Goal: Information Seeking & Learning: Learn about a topic

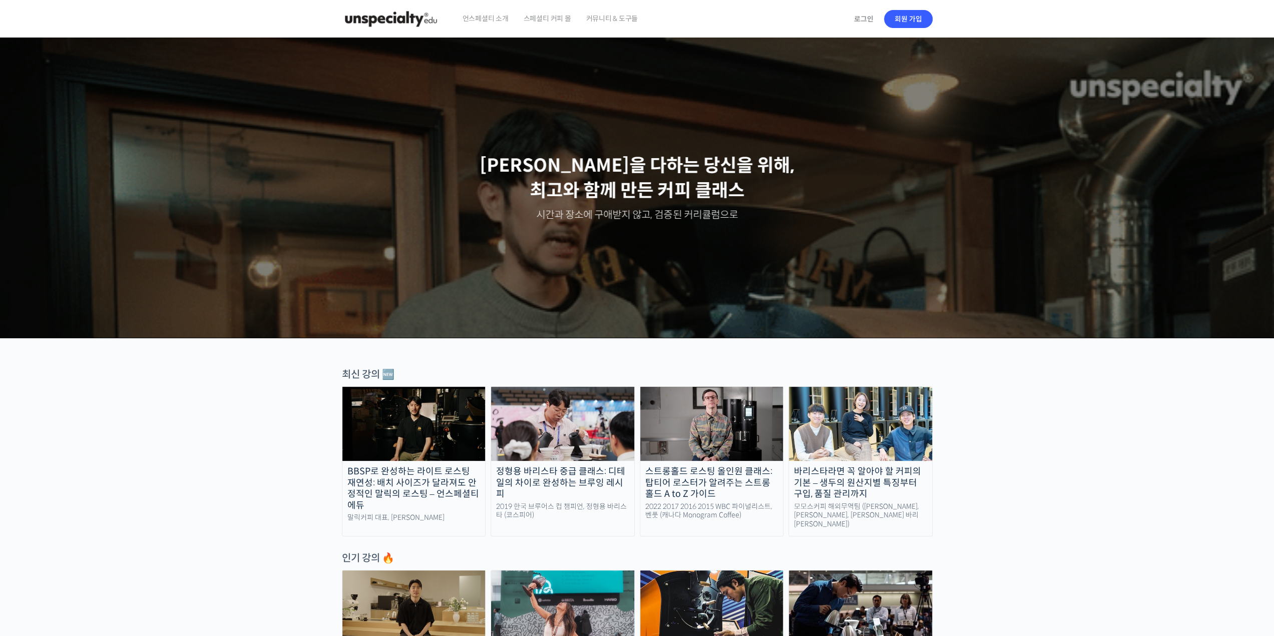
scroll to position [400, 0]
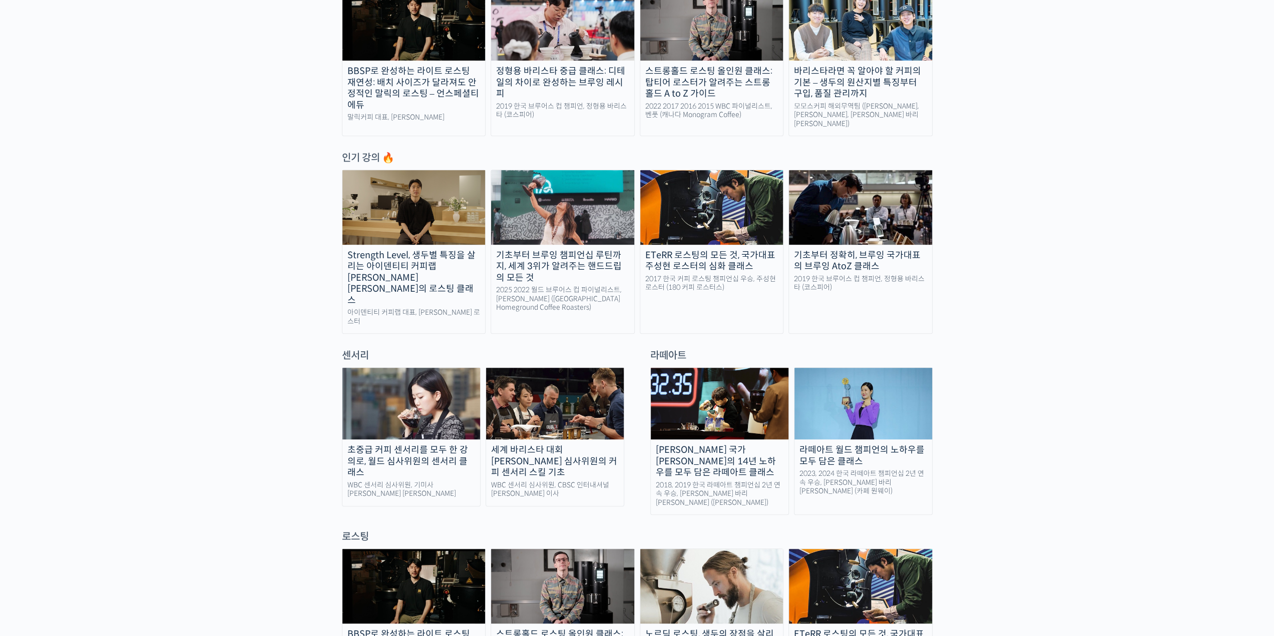
click at [419, 255] on div "Strength Level, 생두별 특징을 살리는 아이덴티티 커피랩 [PERSON_NAME] [PERSON_NAME]의 로스팅 클래스" at bounding box center [413, 278] width 143 height 57
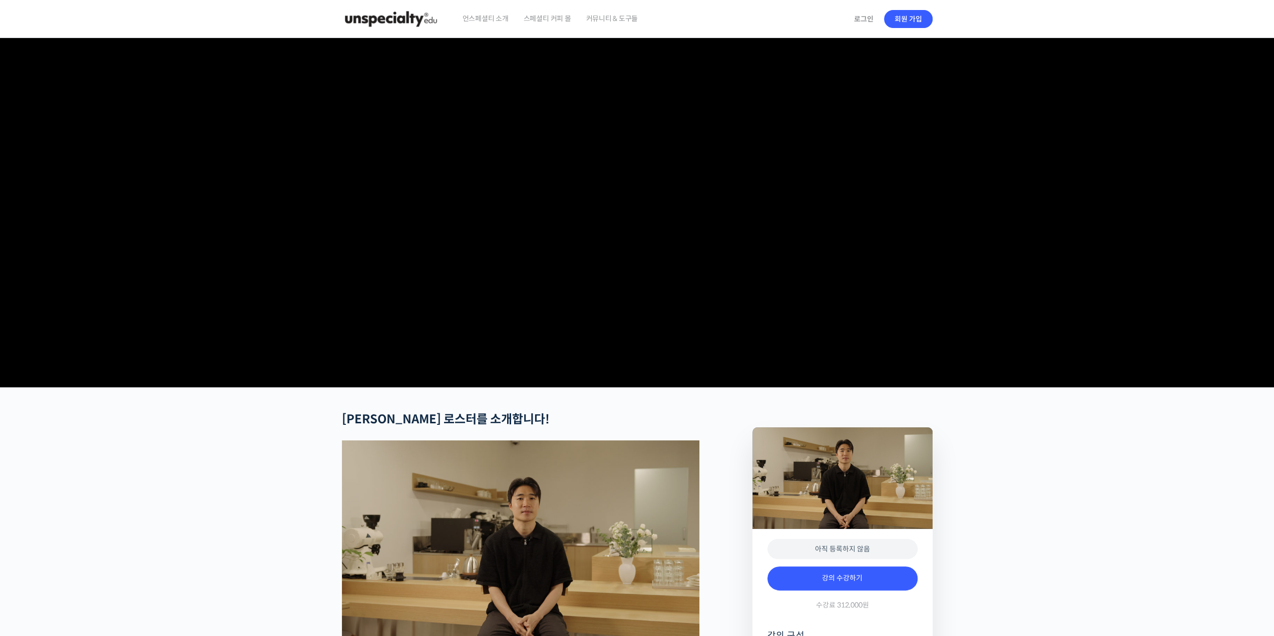
click at [545, 17] on span "스페셜티 커피 몰" at bounding box center [548, 18] width 48 height 38
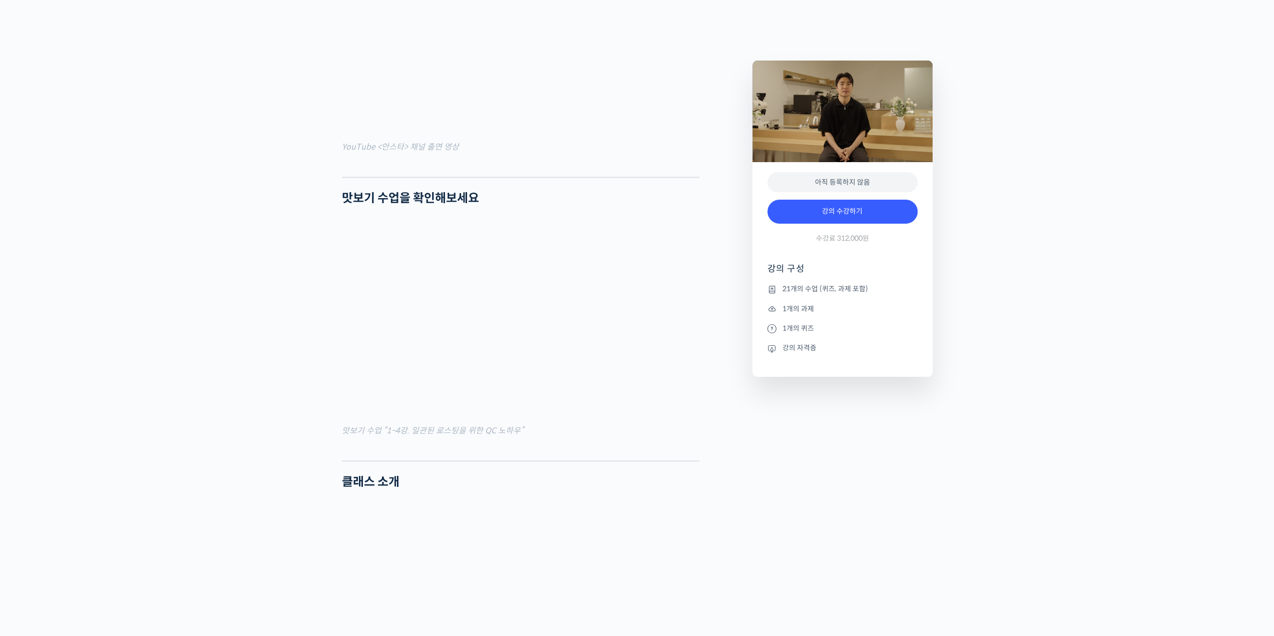
scroll to position [1051, 0]
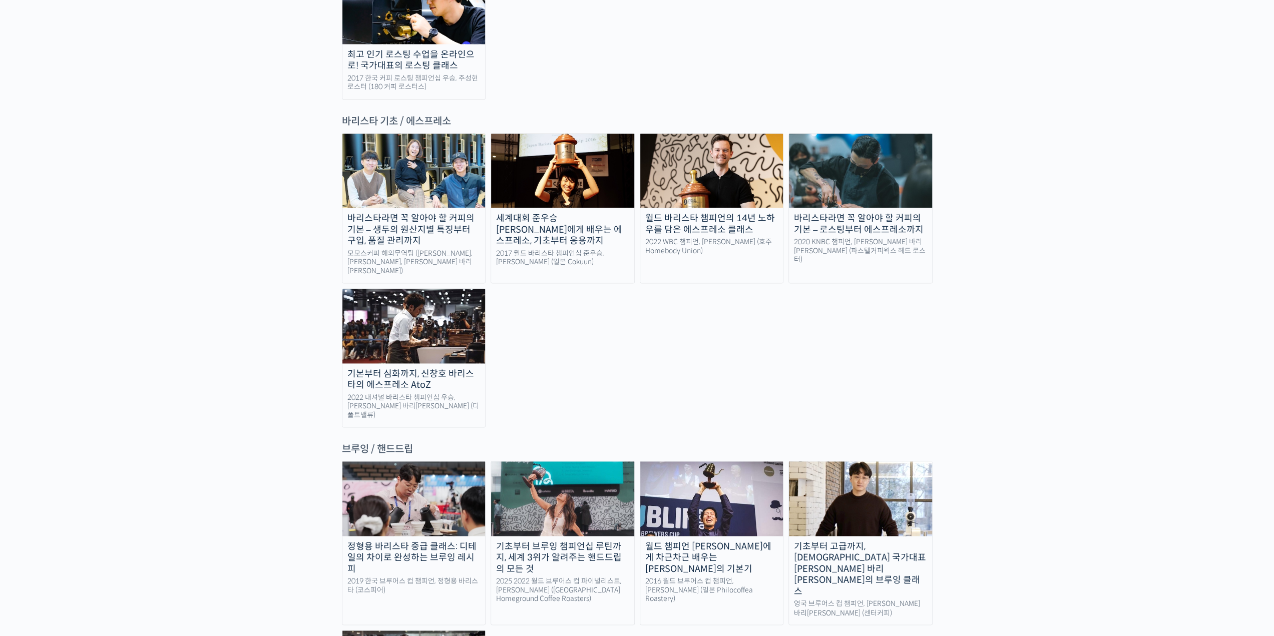
scroll to position [1301, 0]
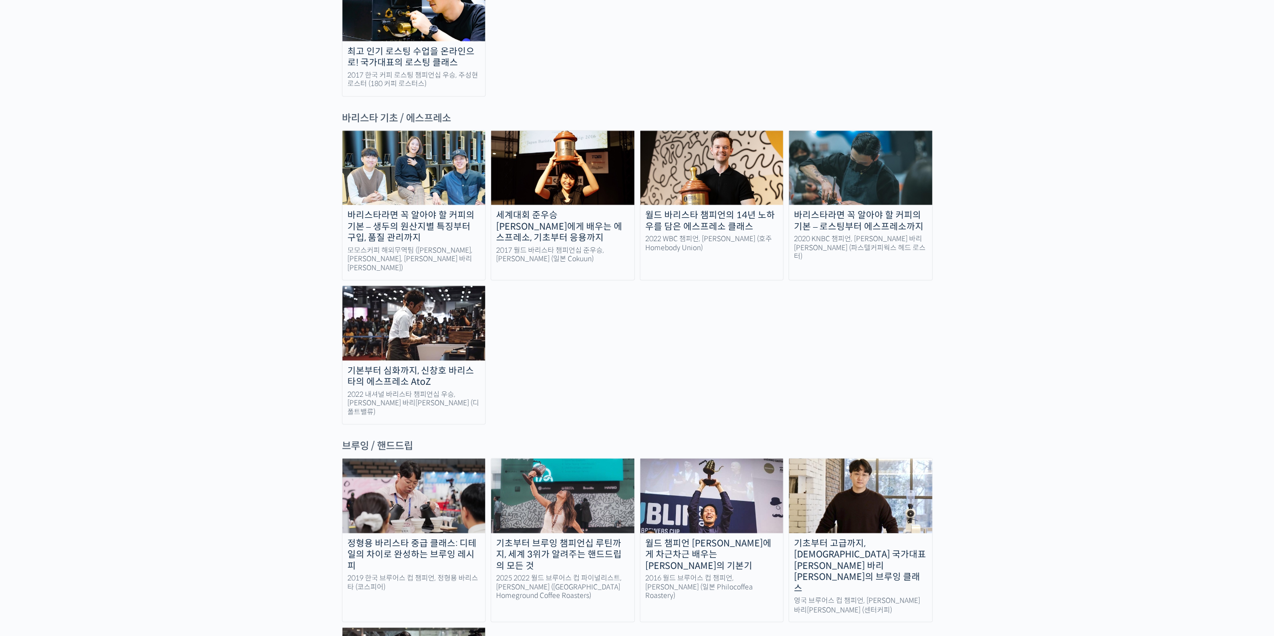
click at [555, 459] on img at bounding box center [562, 496] width 143 height 74
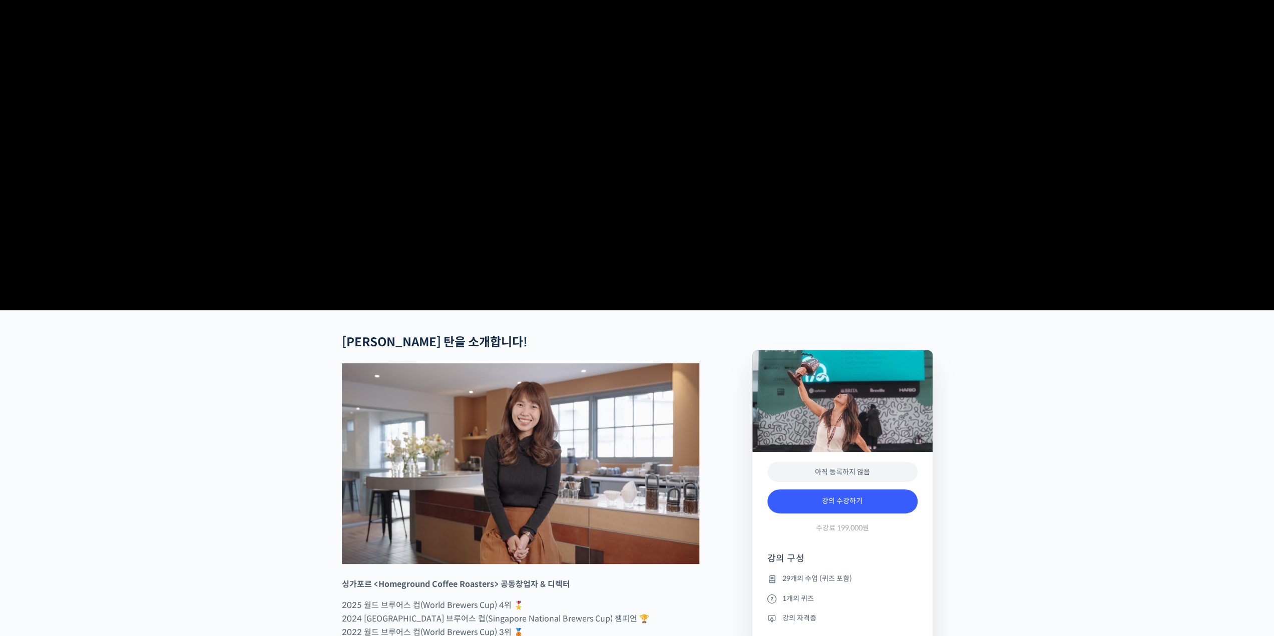
scroll to position [100, 0]
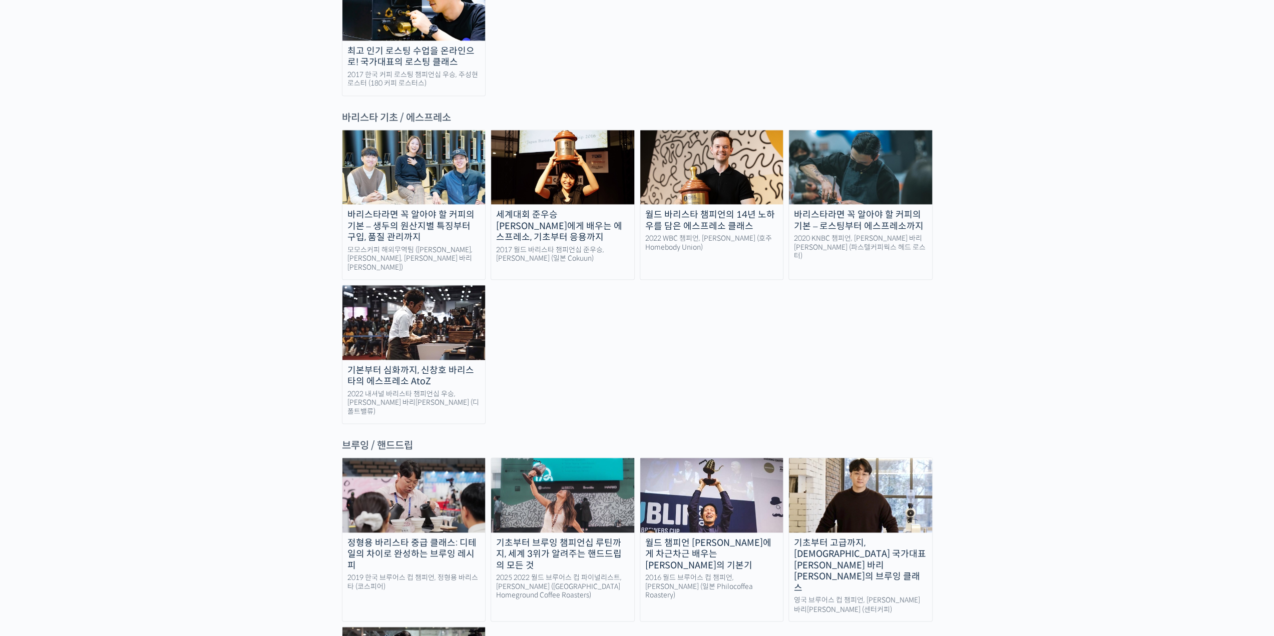
click at [690, 458] on img at bounding box center [711, 495] width 143 height 74
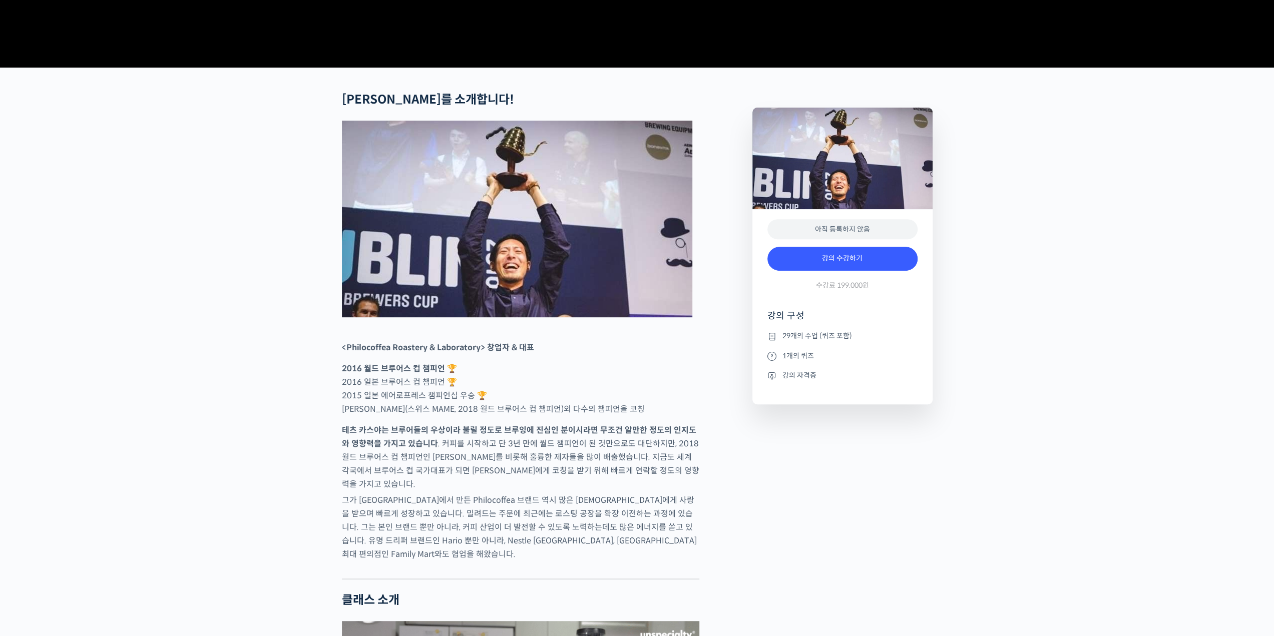
scroll to position [400, 0]
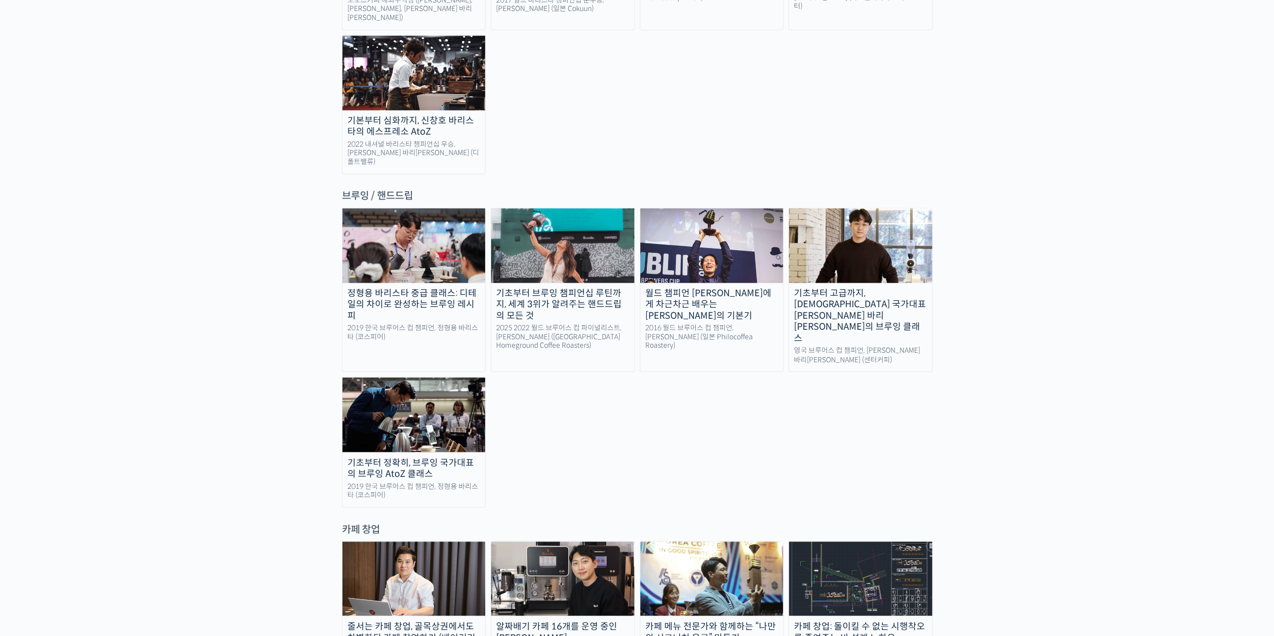
scroll to position [1553, 0]
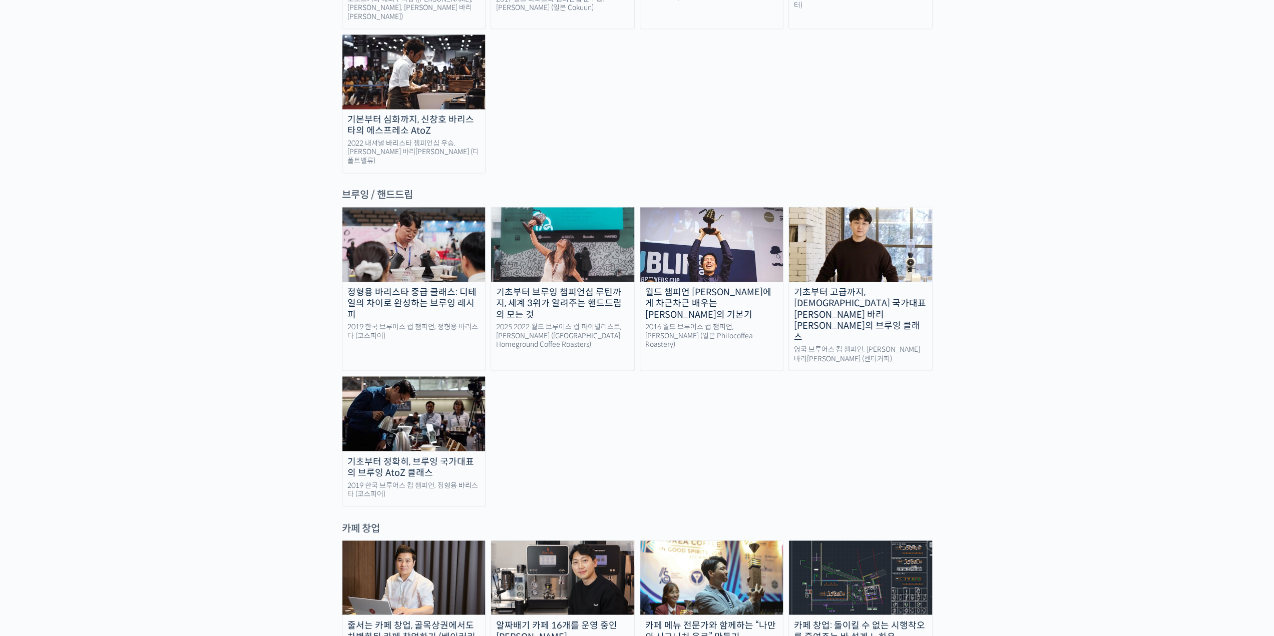
click at [439, 376] on img at bounding box center [413, 413] width 143 height 74
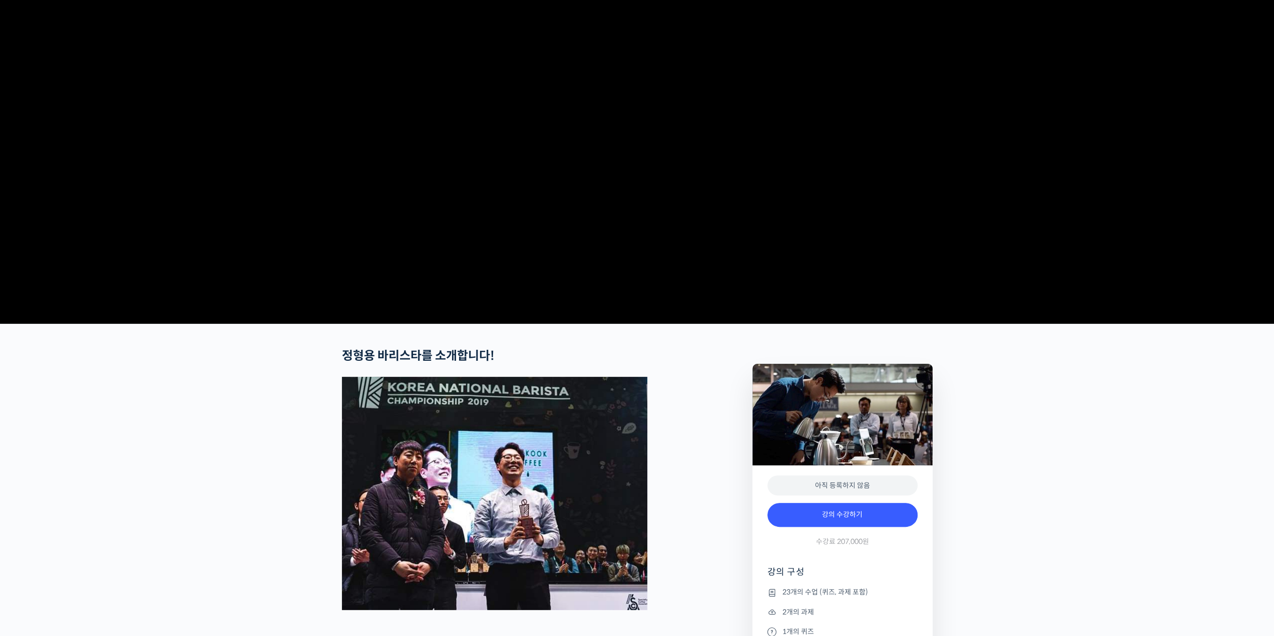
scroll to position [100, 0]
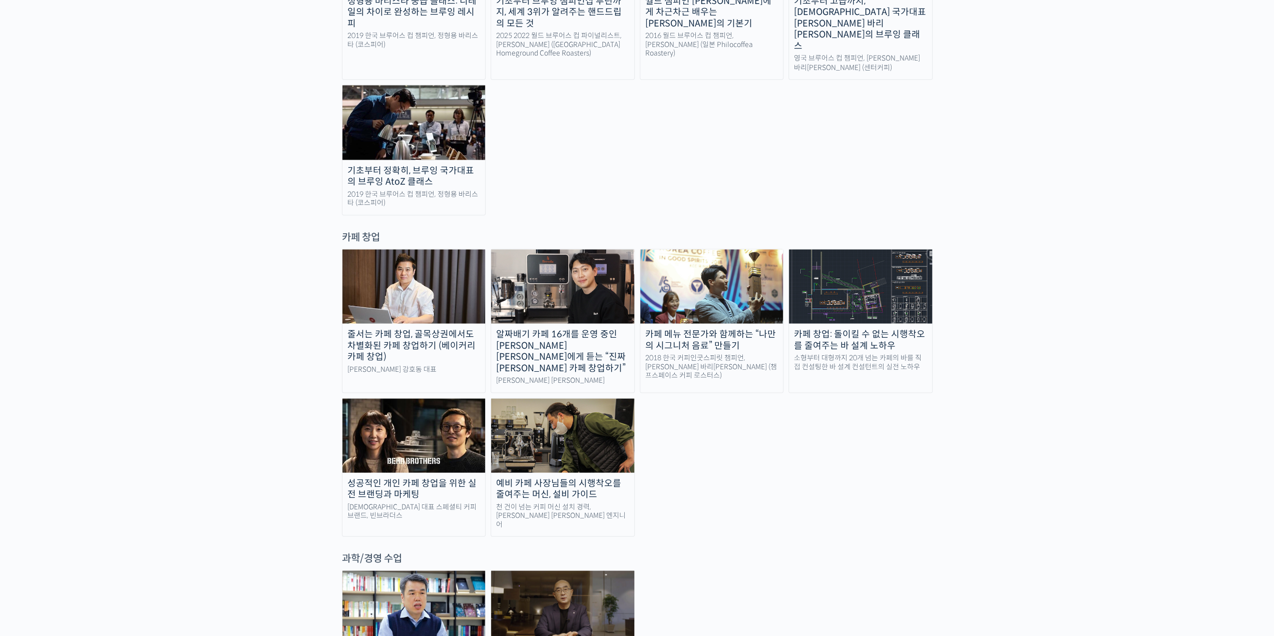
scroll to position [1853, 0]
